Goal: Find specific page/section: Find specific page/section

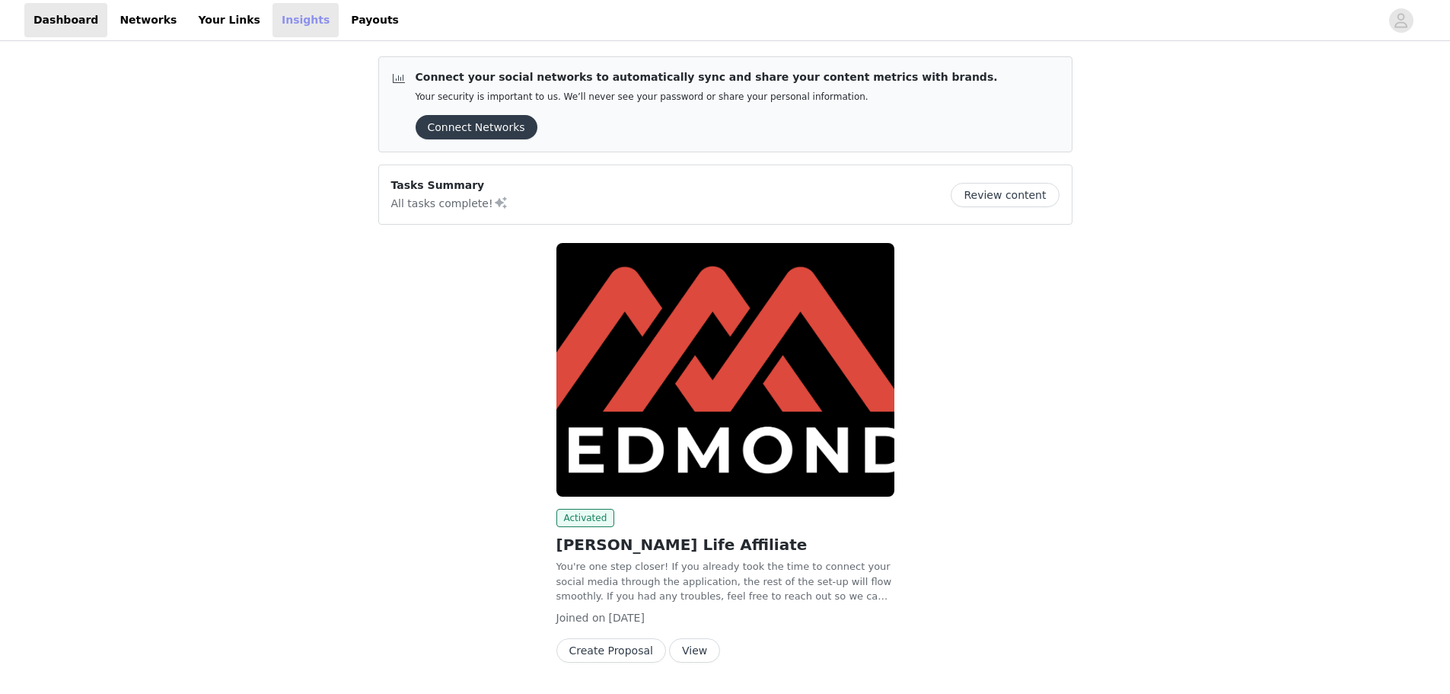
click at [273, 27] on link "Insights" at bounding box center [306, 20] width 66 height 34
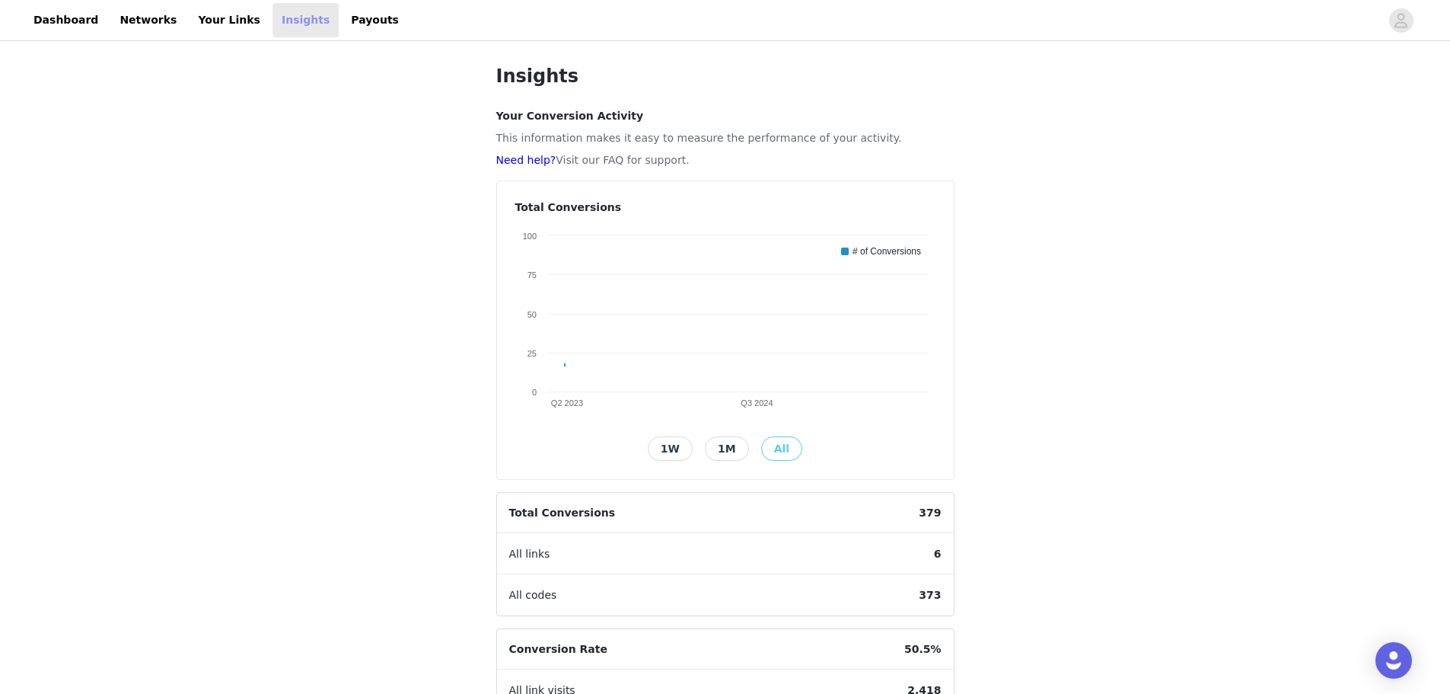
scroll to position [266, 0]
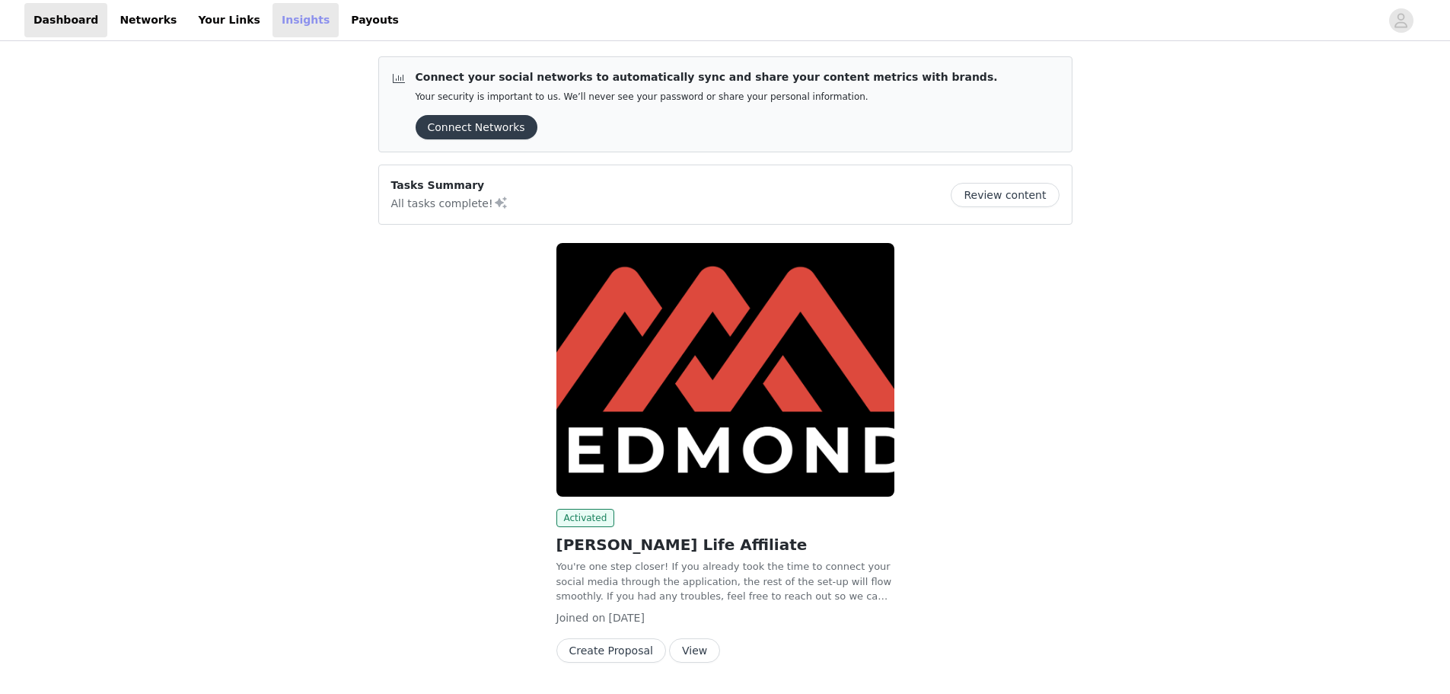
drag, startPoint x: 0, startPoint y: 0, endPoint x: 278, endPoint y: 23, distance: 278.8
click at [278, 23] on link "Insights" at bounding box center [306, 20] width 66 height 34
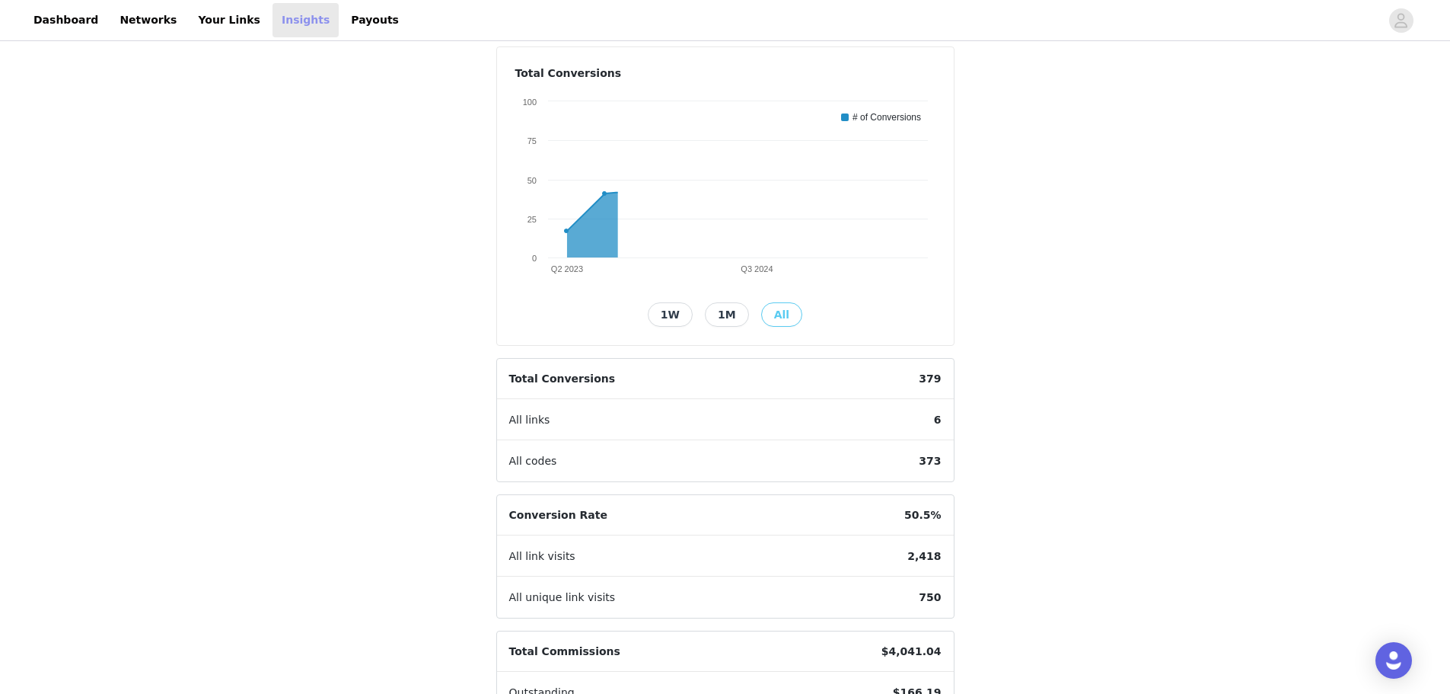
scroll to position [266, 0]
